Goal: Find specific page/section: Find specific page/section

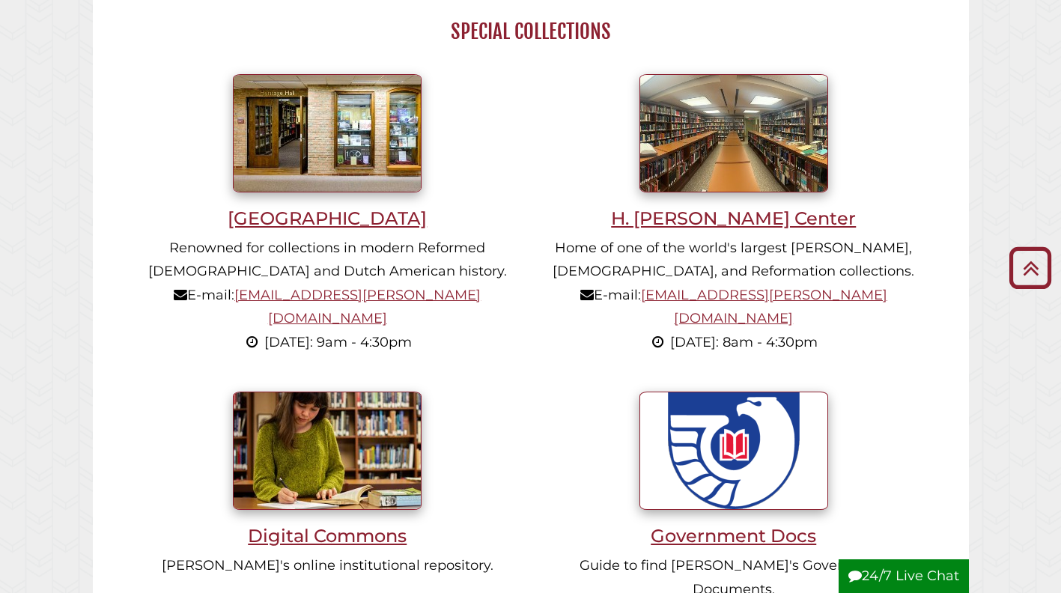
scroll to position [973, 0]
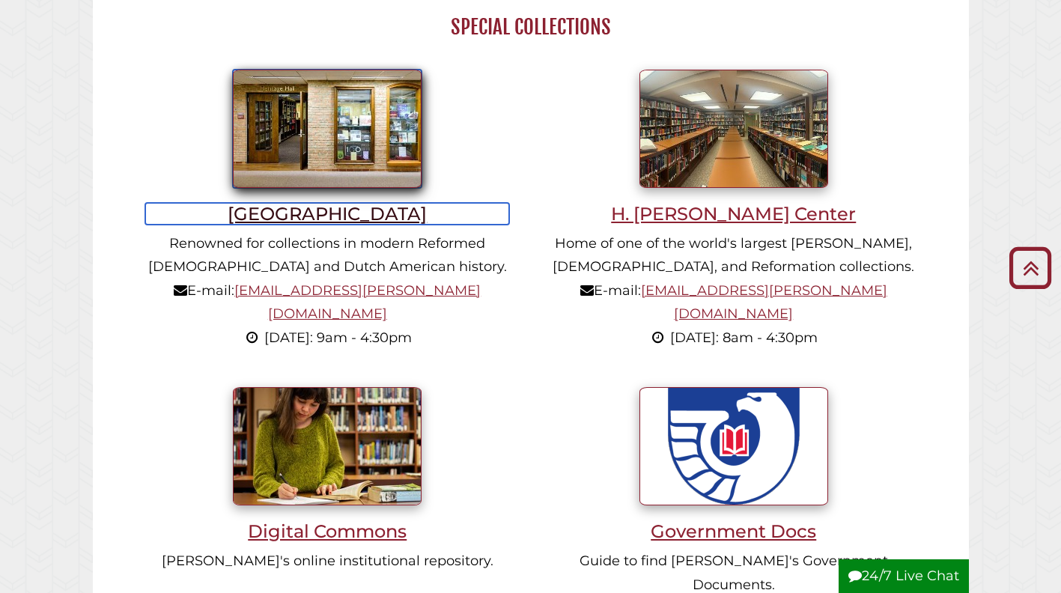
click at [296, 219] on h3 "[GEOGRAPHIC_DATA]" at bounding box center [327, 214] width 364 height 22
